Goal: Task Accomplishment & Management: Manage account settings

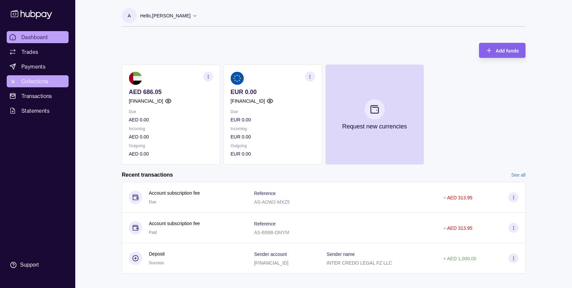
click at [38, 84] on span "Collections" at bounding box center [34, 81] width 27 height 8
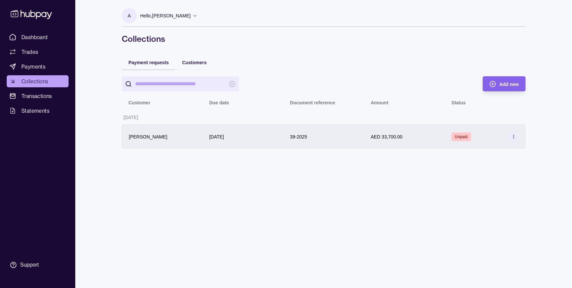
click at [224, 133] on div "[DATE]" at bounding box center [216, 137] width 15 height 8
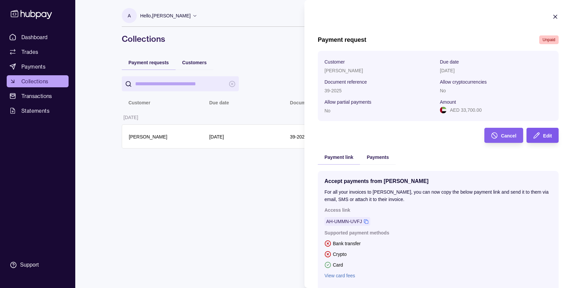
click at [546, 133] on div "Edit" at bounding box center [547, 136] width 9 height 8
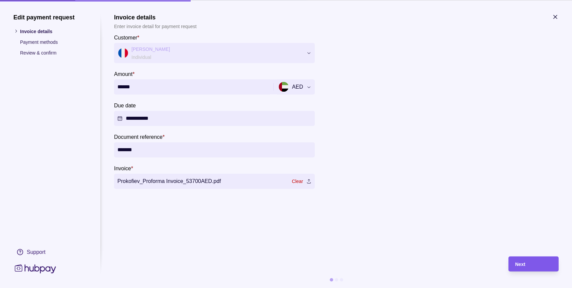
click at [533, 261] on div "Next" at bounding box center [533, 264] width 37 height 8
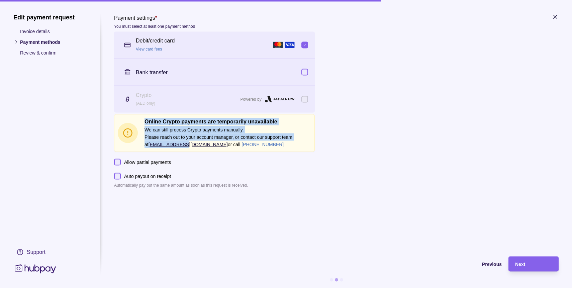
drag, startPoint x: 140, startPoint y: 145, endPoint x: 178, endPoint y: 147, distance: 38.5
click at [178, 147] on div "Online Crypto payments are temporarily unavailable We can still process Crypto …" at bounding box center [214, 133] width 193 height 30
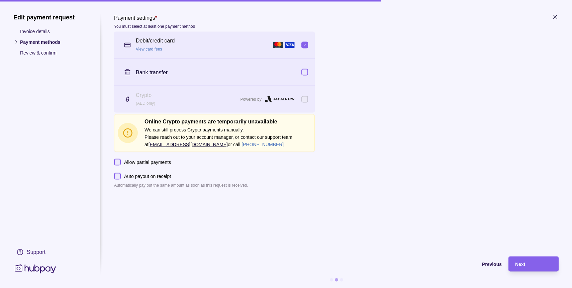
click at [191, 153] on section "Payment settings * You must select at least one payment method Debit/credit car…" at bounding box center [214, 100] width 201 height 175
copy link "[EMAIL_ADDRESS][DOMAIN_NAME]"
